Goal: Check status: Check status

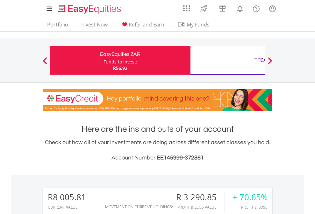
scroll to position [61, 100]
click at [103, 60] on div "Funds to invest:" at bounding box center [120, 62] width 34 height 6
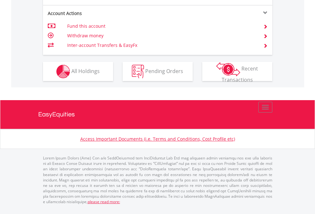
scroll to position [606, 0]
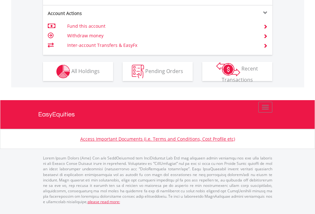
scroll to position [46, 0]
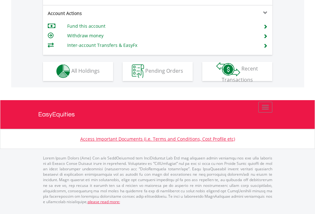
scroll to position [543, 0]
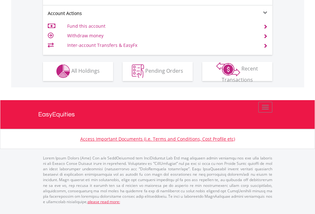
scroll to position [543, 0]
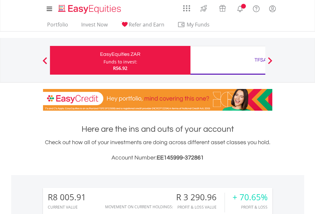
scroll to position [61, 100]
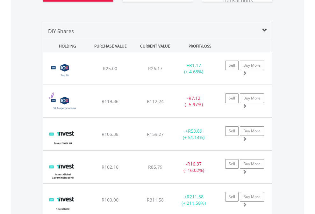
scroll to position [759, 0]
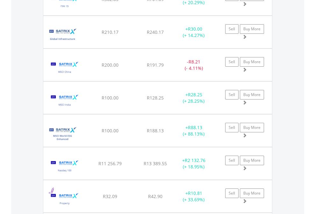
scroll to position [61, 100]
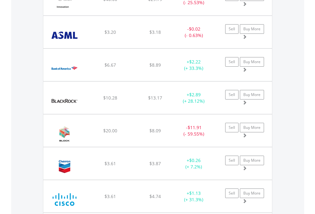
scroll to position [61, 100]
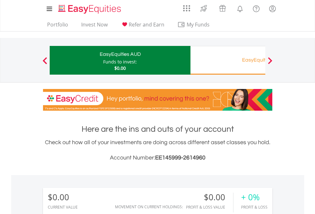
scroll to position [473, 0]
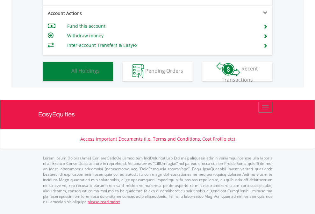
click at [71, 74] on span "All Holdings" at bounding box center [85, 70] width 28 height 7
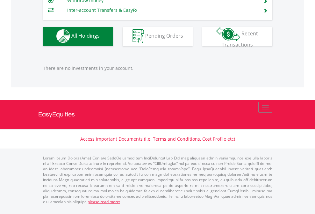
scroll to position [630, 0]
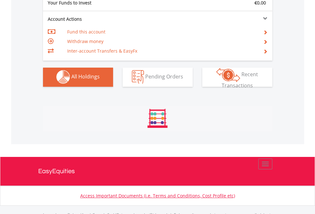
scroll to position [630, 0]
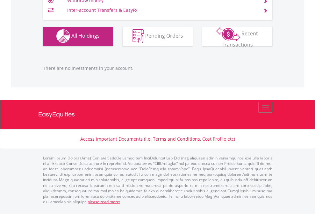
scroll to position [61, 100]
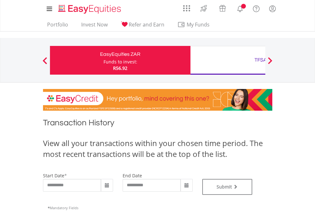
type input "**********"
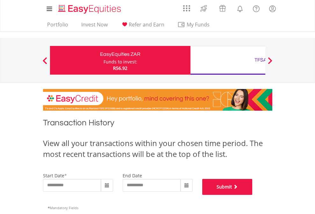
click at [252, 194] on button "Submit" at bounding box center [227, 187] width 50 height 16
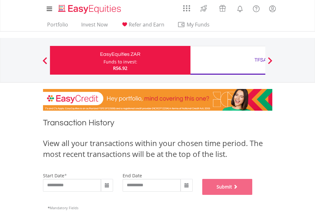
scroll to position [258, 0]
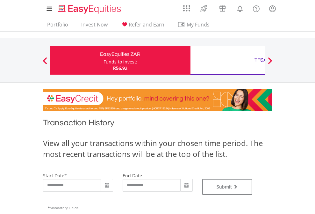
click at [228, 60] on div "TFSA" at bounding box center [260, 59] width 133 height 9
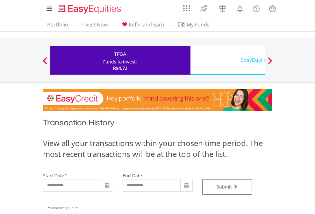
type input "**********"
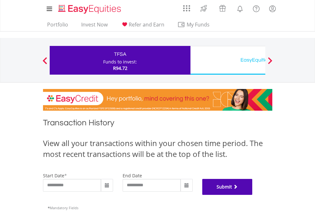
click at [252, 194] on button "Submit" at bounding box center [227, 187] width 50 height 16
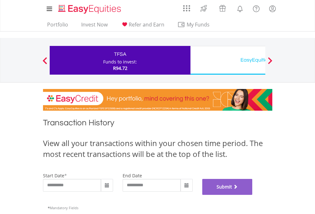
scroll to position [258, 0]
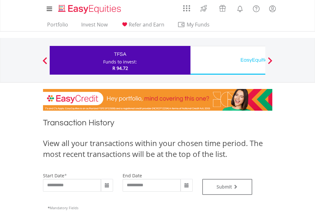
click at [228, 60] on div "EasyEquities USD" at bounding box center [260, 59] width 133 height 9
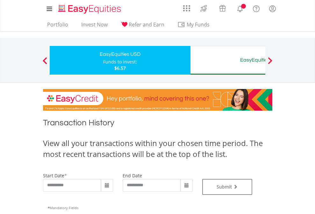
type input "**********"
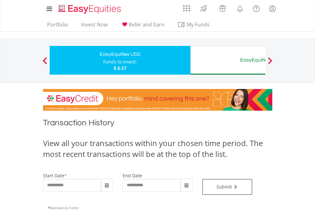
click at [228, 60] on div "EasyEquities AUD" at bounding box center [260, 59] width 133 height 9
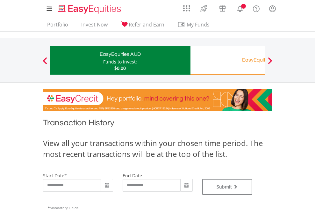
type input "**********"
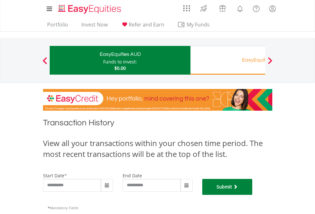
click at [252, 194] on button "Submit" at bounding box center [227, 187] width 50 height 16
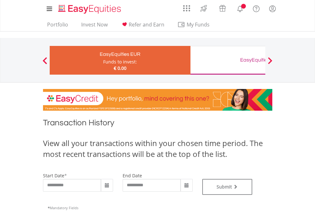
type input "**********"
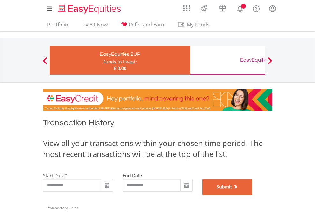
click at [252, 194] on button "Submit" at bounding box center [227, 187] width 50 height 16
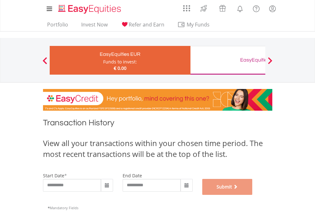
scroll to position [258, 0]
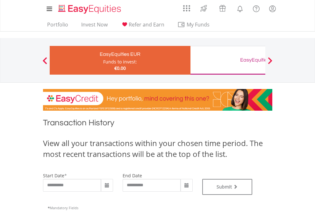
click at [228, 60] on div "EasyEquities GBP" at bounding box center [260, 59] width 133 height 9
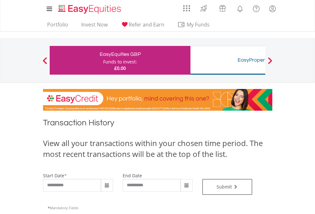
type input "**********"
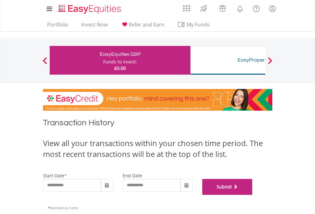
click at [252, 194] on button "Submit" at bounding box center [227, 187] width 50 height 16
